Goal: Information Seeking & Learning: Learn about a topic

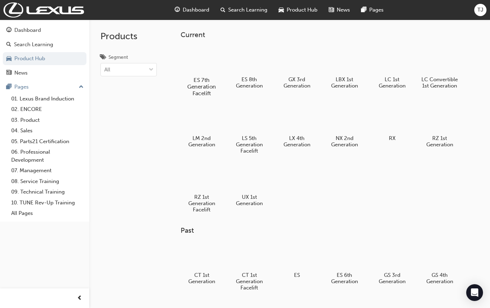
click at [205, 60] on div at bounding box center [201, 60] width 39 height 28
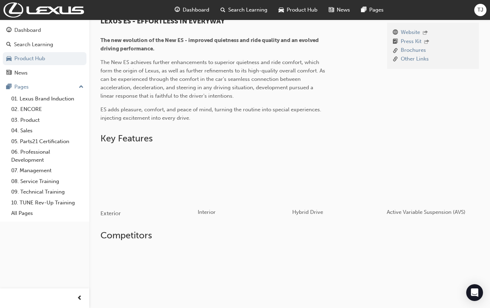
scroll to position [210, 0]
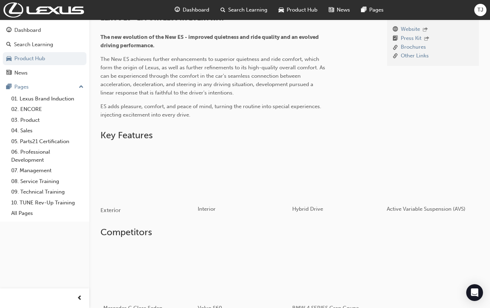
click at [157, 182] on div "button" at bounding box center [148, 173] width 95 height 53
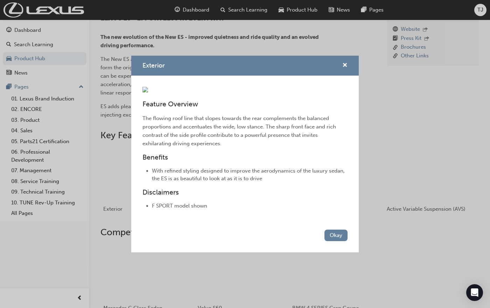
scroll to position [245, 0]
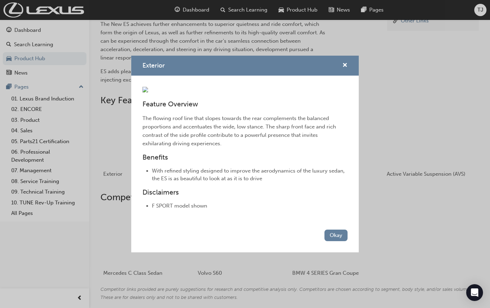
click at [341, 56] on div "Exterior" at bounding box center [245, 66] width 228 height 20
click at [346, 63] on span "cross-icon" at bounding box center [345, 66] width 5 height 6
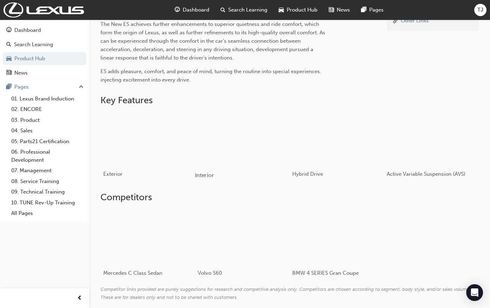
click at [260, 154] on div "button" at bounding box center [242, 138] width 95 height 53
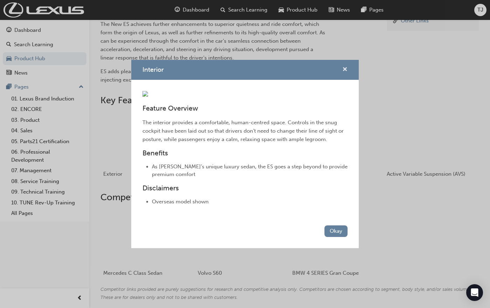
click at [343, 67] on span "cross-icon" at bounding box center [345, 70] width 5 height 6
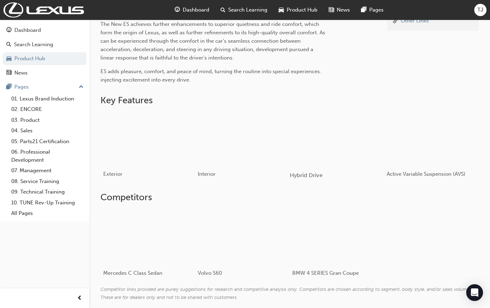
click at [323, 143] on div "button" at bounding box center [337, 138] width 95 height 53
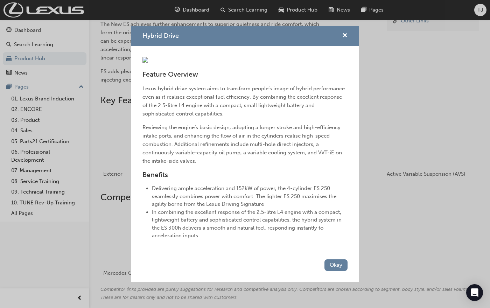
click at [276, 165] on p "Reviewing the engine’s basic design, adopting a longer stroke and high-efficien…" at bounding box center [245, 144] width 205 height 42
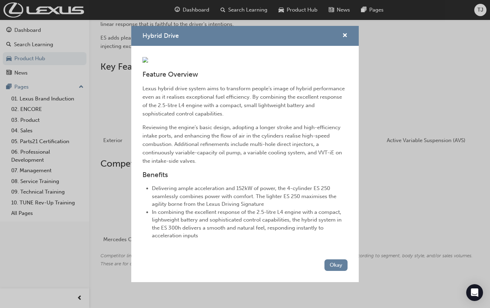
scroll to position [51, 0]
click at [329, 271] on button "Okay" at bounding box center [336, 266] width 23 height 12
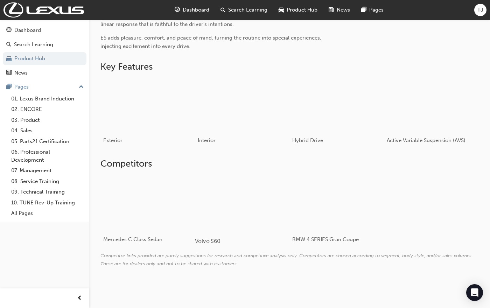
click at [283, 243] on div "Volvo S60" at bounding box center [242, 241] width 95 height 20
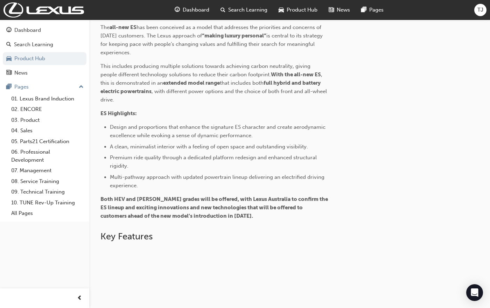
scroll to position [315, 0]
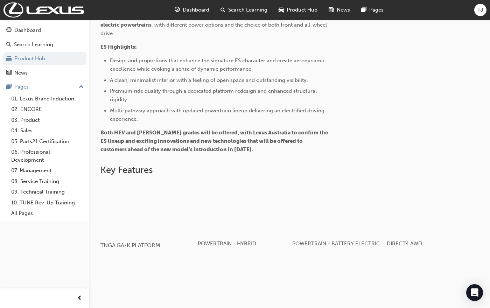
drag, startPoint x: 132, startPoint y: 198, endPoint x: 166, endPoint y: 208, distance: 36.2
click at [166, 208] on div "button" at bounding box center [148, 208] width 95 height 53
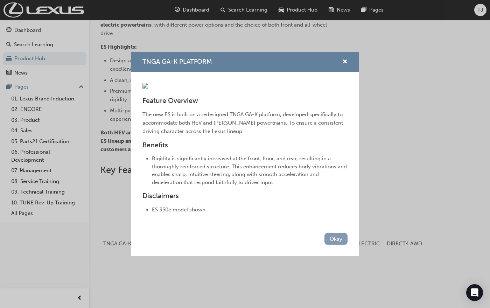
click at [327, 245] on button "Okay" at bounding box center [336, 239] width 23 height 12
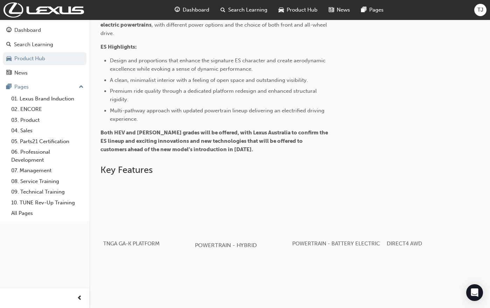
click at [218, 205] on div "button" at bounding box center [242, 208] width 95 height 53
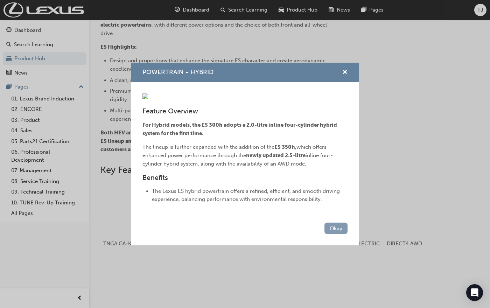
click at [330, 234] on button "Okay" at bounding box center [336, 229] width 23 height 12
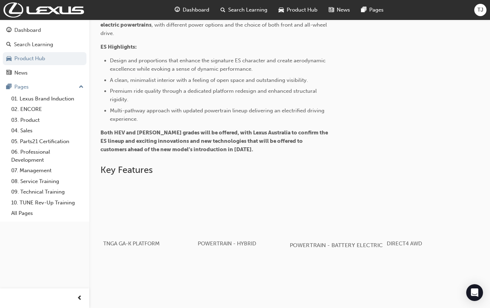
click at [330, 218] on div "button" at bounding box center [337, 208] width 95 height 53
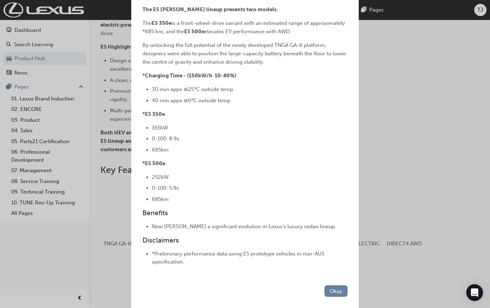
scroll to position [156, 0]
click at [330, 291] on button "Okay" at bounding box center [336, 291] width 23 height 12
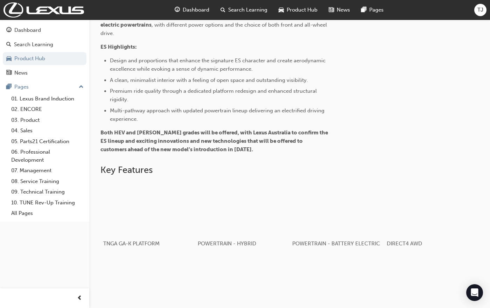
drag, startPoint x: 338, startPoint y: 216, endPoint x: 352, endPoint y: 257, distance: 43.3
click at [352, 257] on div "TNGA GA-K PLATFORM POWERTRAIN - HYBRID POWERTRAIN - BATTERY ELECTRIC DIRECT4 AW…" at bounding box center [290, 255] width 379 height 149
click at [410, 213] on div "button" at bounding box center [432, 208] width 95 height 53
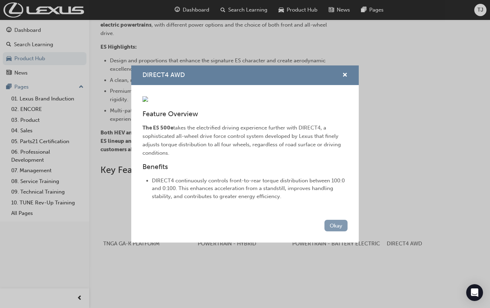
click at [339, 232] on button "Okay" at bounding box center [336, 226] width 23 height 12
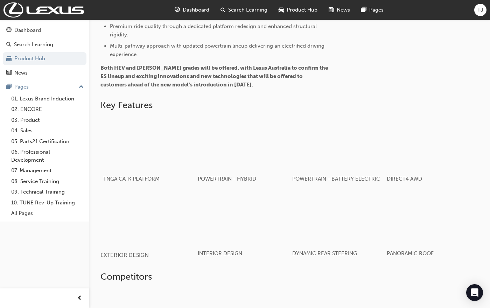
scroll to position [385, 0]
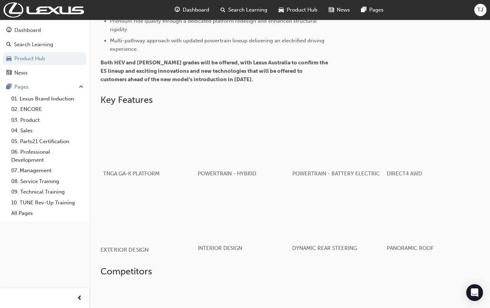
click at [151, 201] on div "button" at bounding box center [148, 212] width 95 height 53
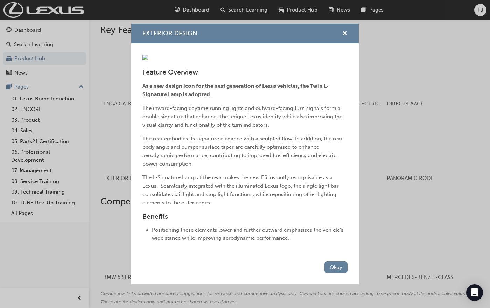
scroll to position [56, 0]
click at [333, 273] on button "Okay" at bounding box center [336, 268] width 23 height 12
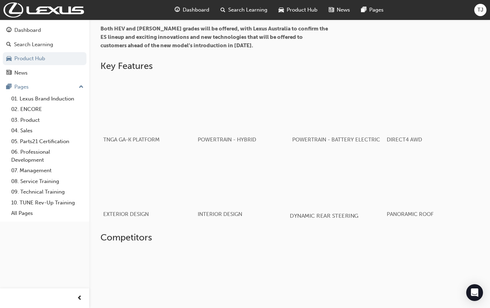
scroll to position [385, 0]
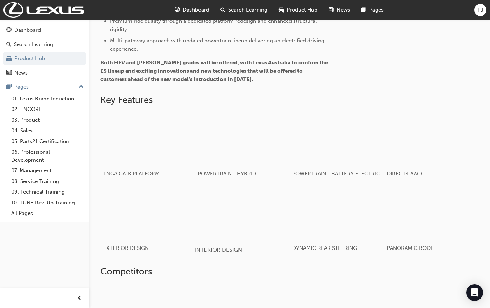
click at [234, 213] on div "button" at bounding box center [242, 212] width 95 height 53
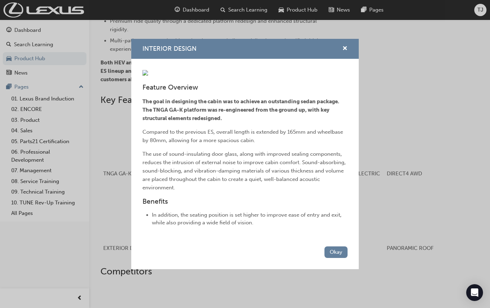
scroll to position [25, 0]
click at [325, 258] on button "Okay" at bounding box center [336, 253] width 23 height 12
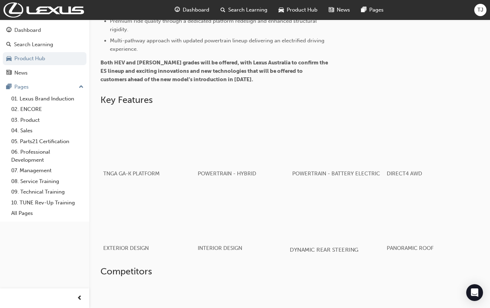
click at [337, 210] on div "button" at bounding box center [337, 212] width 95 height 53
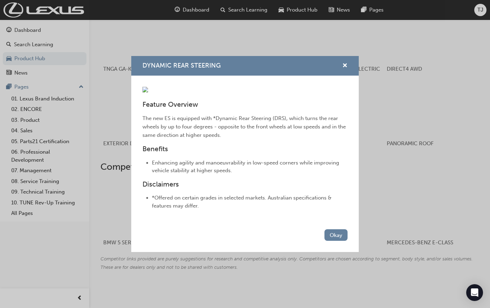
scroll to position [493, 0]
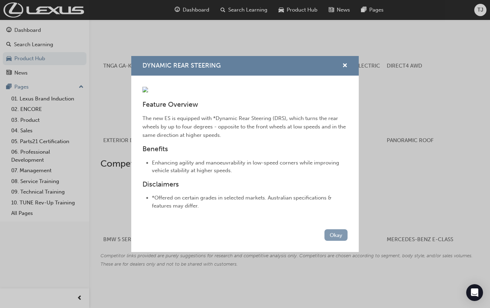
click at [337, 241] on button "Okay" at bounding box center [336, 235] width 23 height 12
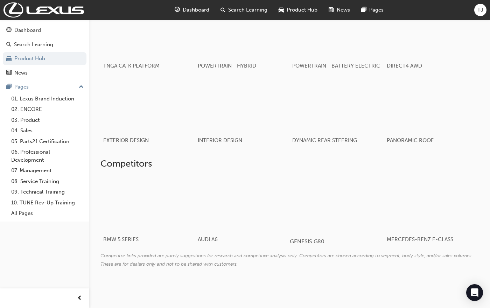
scroll to position [458, 0]
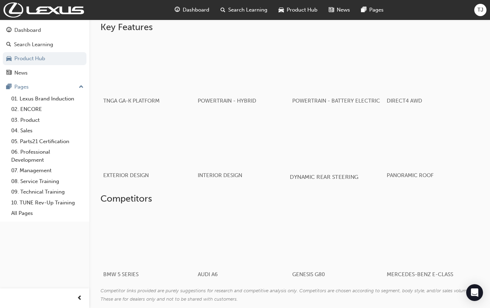
click at [335, 145] on div "button" at bounding box center [337, 139] width 95 height 53
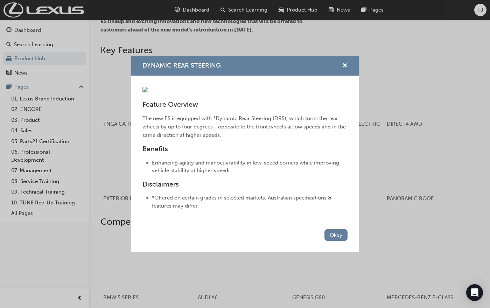
scroll to position [423, 0]
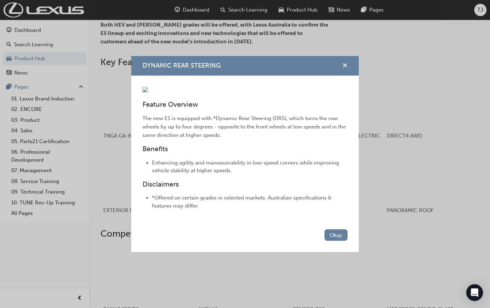
click at [345, 63] on span "cross-icon" at bounding box center [345, 66] width 5 height 6
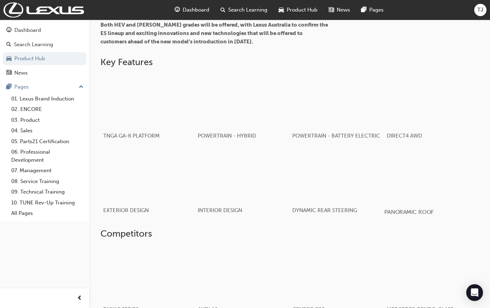
click at [434, 194] on div "button" at bounding box center [432, 175] width 95 height 53
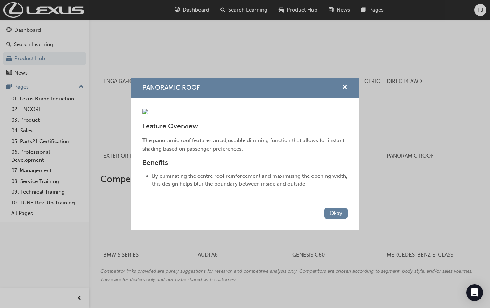
scroll to position [493, 0]
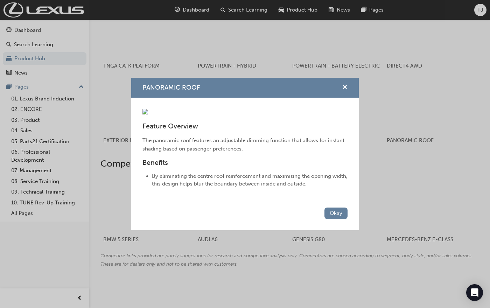
click at [341, 83] on div "PANORAMIC ROOF" at bounding box center [342, 87] width 11 height 9
click at [343, 85] on span "cross-icon" at bounding box center [345, 88] width 5 height 6
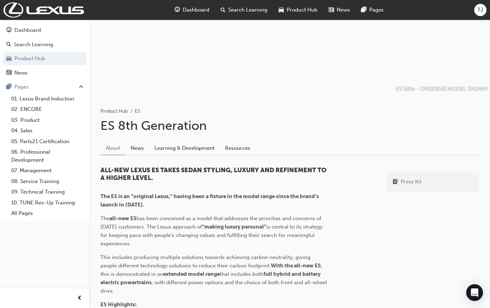
scroll to position [70, 0]
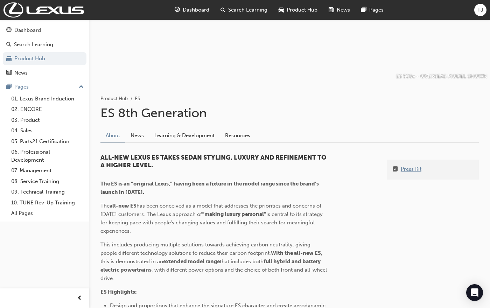
click at [401, 171] on link "Press Kit" at bounding box center [411, 169] width 21 height 9
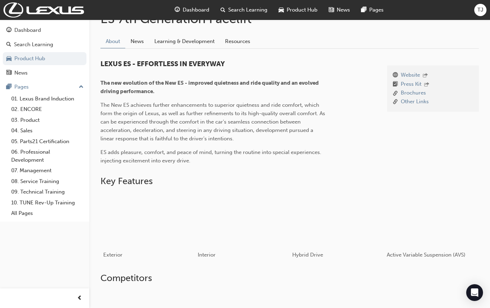
scroll to position [175, 0]
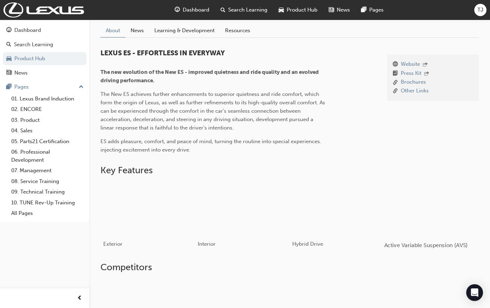
click at [434, 201] on div "button" at bounding box center [432, 208] width 95 height 53
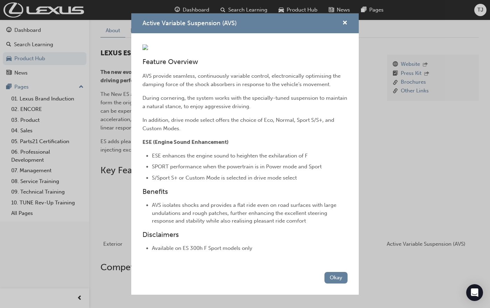
scroll to position [76, 0]
click at [336, 284] on button "Okay" at bounding box center [336, 278] width 23 height 12
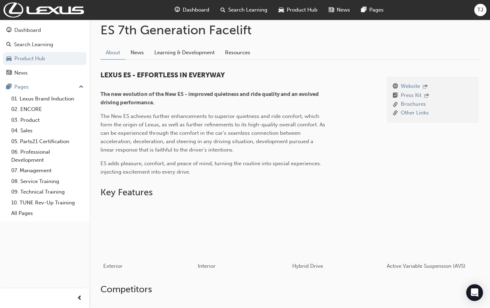
scroll to position [140, 0]
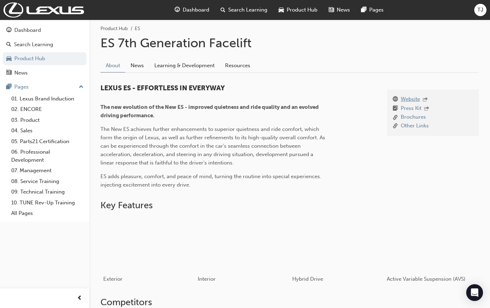
click at [406, 98] on link "Website" at bounding box center [410, 99] width 19 height 9
